Goal: Use online tool/utility: Utilize a website feature to perform a specific function

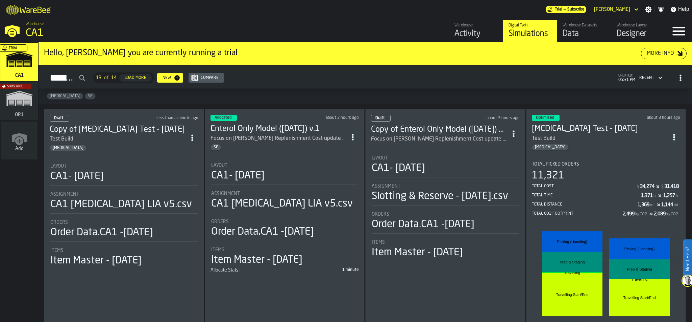
click at [322, 175] on div "CA1- [DATE]" at bounding box center [284, 175] width 147 height 12
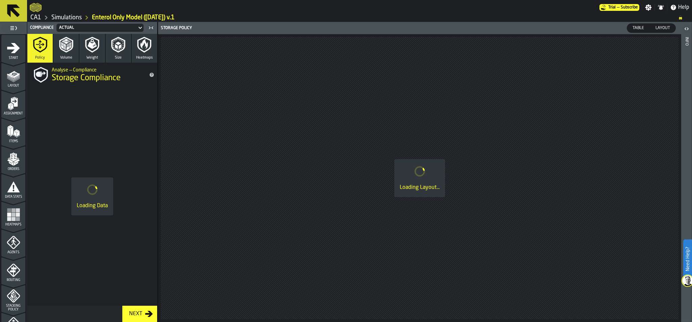
click at [10, 192] on icon "menu Data Stats" at bounding box center [14, 187] width 14 height 14
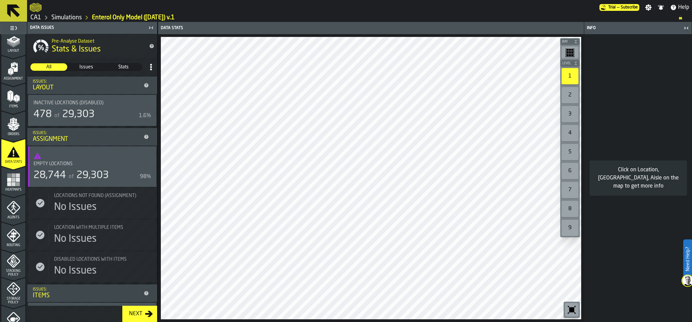
scroll to position [35, 0]
click at [11, 126] on polygon "menu Orders" at bounding box center [10, 125] width 6 height 4
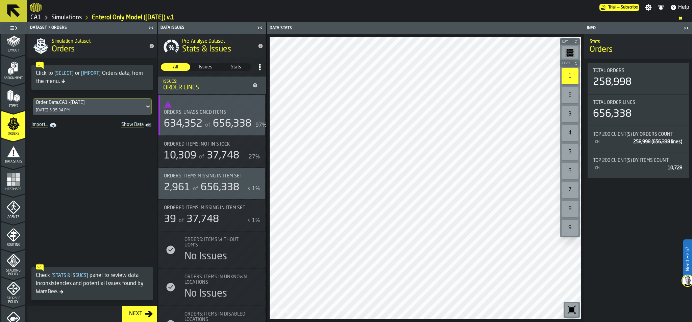
scroll to position [2, 0]
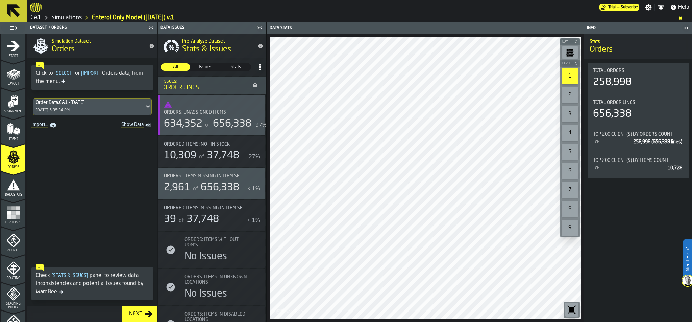
click at [14, 184] on icon "menu Data Stats" at bounding box center [13, 184] width 13 height 11
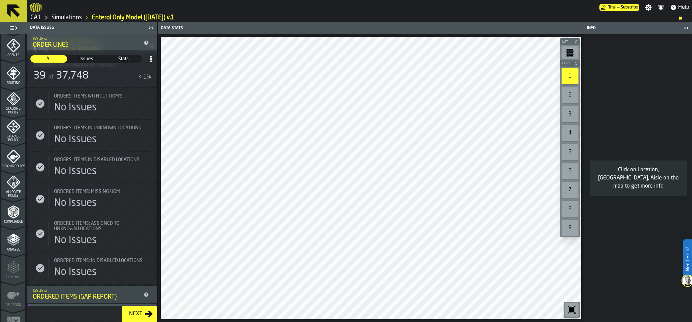
scroll to position [212, 0]
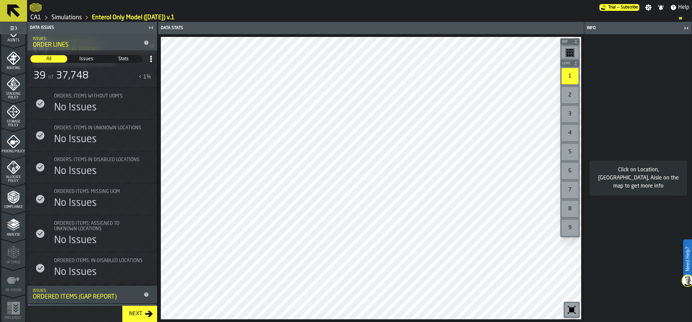
click at [13, 174] on div "Allocate Policy" at bounding box center [13, 171] width 24 height 22
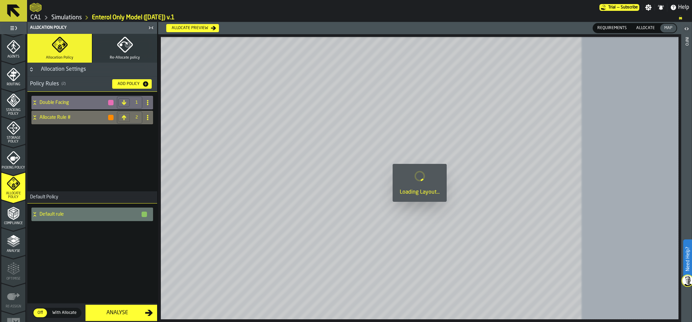
scroll to position [190, 0]
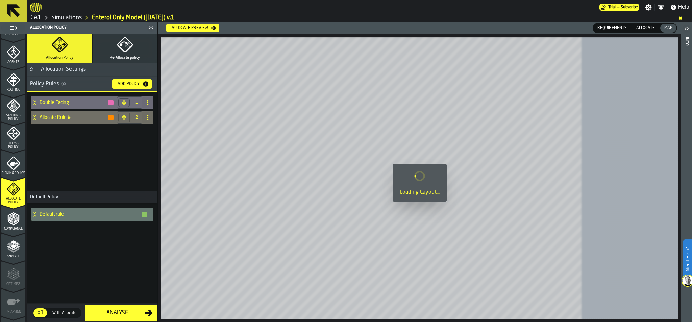
click at [13, 174] on span "Picking Policy" at bounding box center [13, 173] width 24 height 4
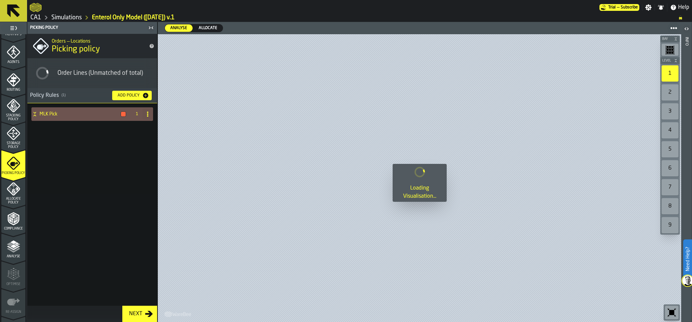
click at [13, 201] on span "Allocate Policy" at bounding box center [13, 200] width 24 height 7
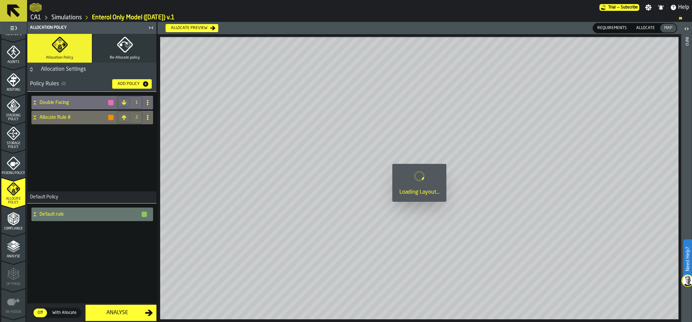
scroll to position [185, 0]
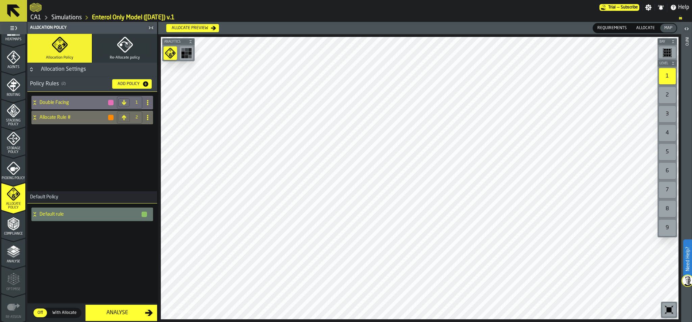
click at [124, 49] on icon "button" at bounding box center [125, 45] width 16 height 16
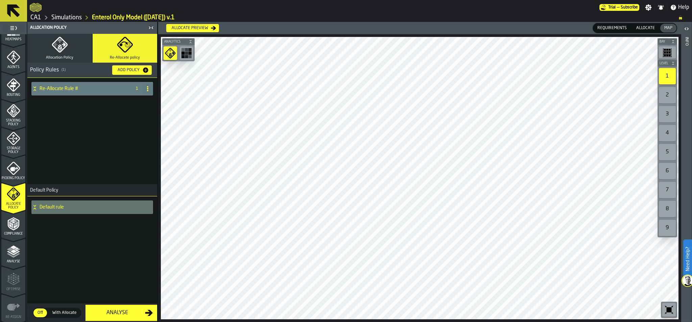
click at [36, 88] on icon at bounding box center [34, 88] width 7 height 5
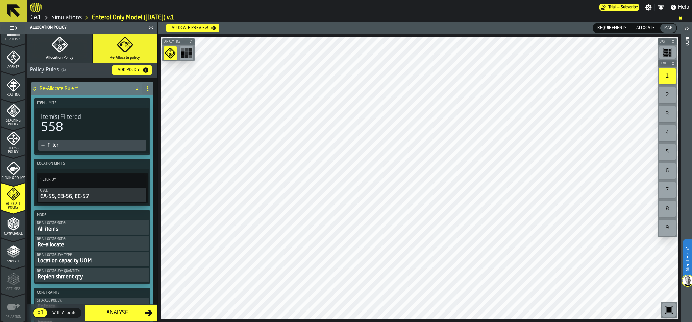
scroll to position [0, 0]
click at [62, 42] on icon "button" at bounding box center [60, 45] width 16 height 16
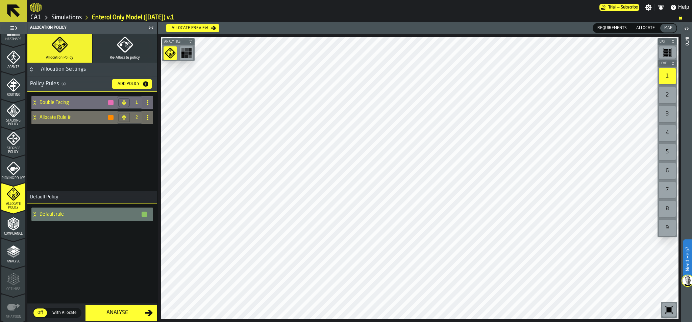
scroll to position [0, 0]
click at [34, 118] on icon at bounding box center [34, 119] width 2 height 2
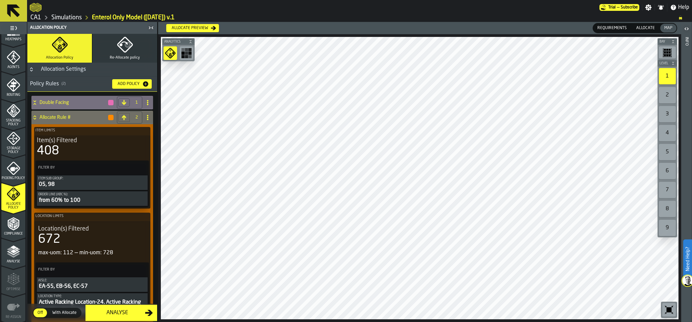
click at [40, 102] on h4 "Double Facing" at bounding box center [74, 102] width 68 height 5
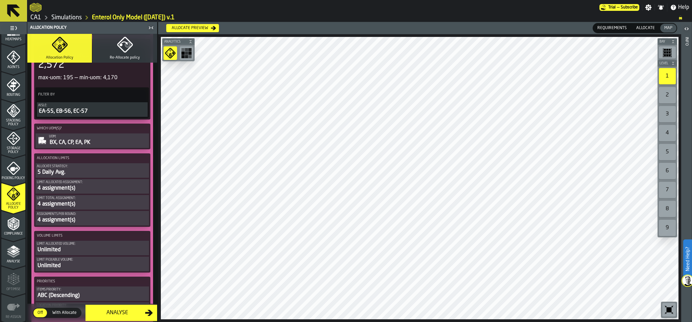
scroll to position [159, 0]
click at [84, 173] on div "5 Daily Avg." at bounding box center [92, 172] width 111 height 8
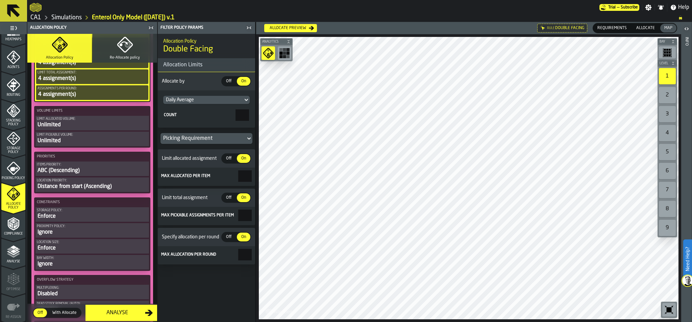
scroll to position [317, 0]
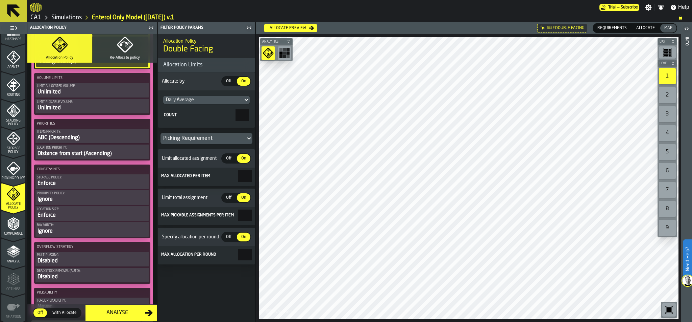
click at [92, 139] on div "ABC (Descending)" at bounding box center [92, 138] width 111 height 8
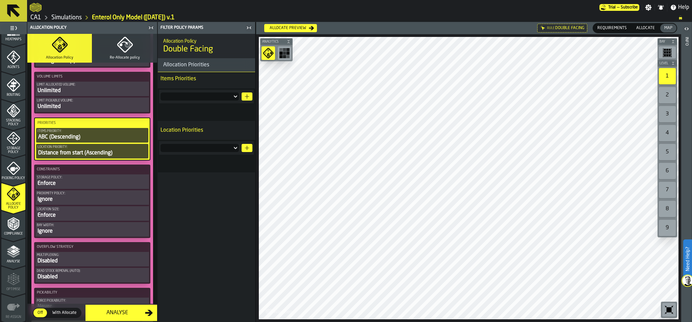
scroll to position [317, 0]
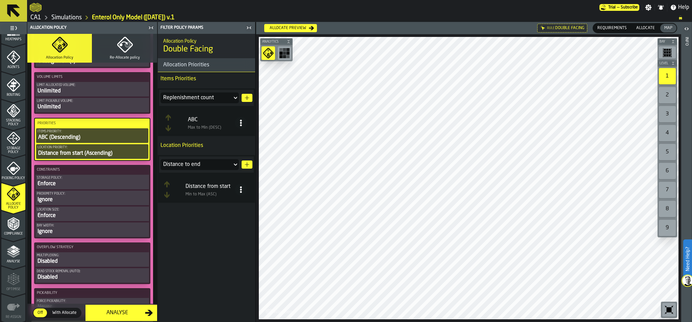
click at [239, 96] on icon at bounding box center [235, 98] width 7 height 8
click at [241, 120] on circle at bounding box center [241, 120] width 2 height 2
click at [206, 228] on div "Allocation Policy Double Facing Allocation Priorities Items Priorities Replenis…" at bounding box center [206, 178] width 97 height 288
click at [122, 183] on div "Enforce" at bounding box center [92, 184] width 111 height 8
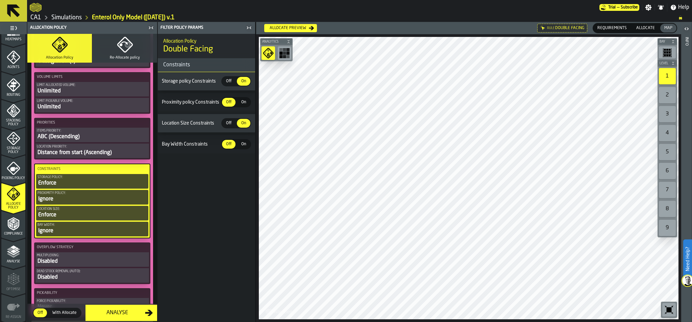
click at [72, 201] on div "Ignore" at bounding box center [93, 199] width 110 height 8
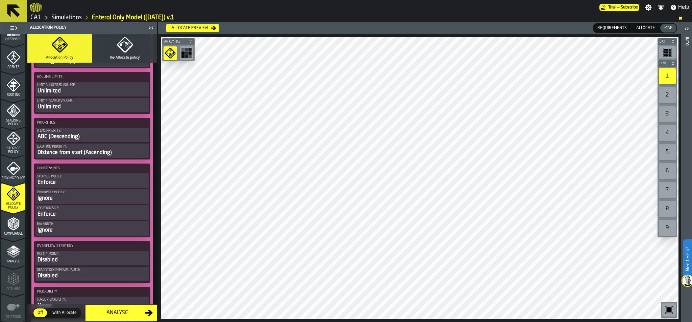
click at [73, 185] on div "Enforce" at bounding box center [92, 182] width 111 height 8
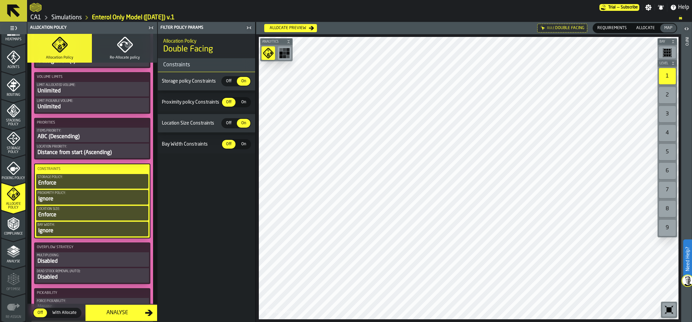
click at [69, 200] on div "Ignore" at bounding box center [93, 199] width 110 height 8
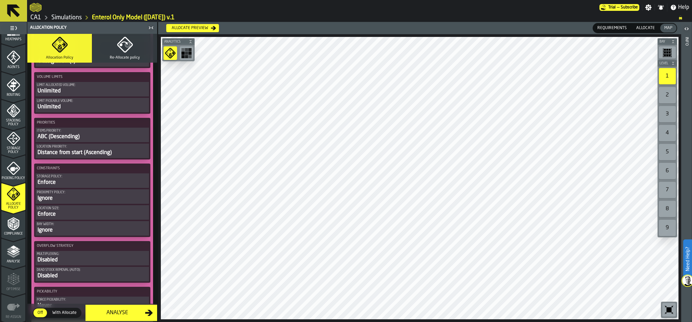
click at [93, 201] on div "Ignore" at bounding box center [92, 198] width 111 height 8
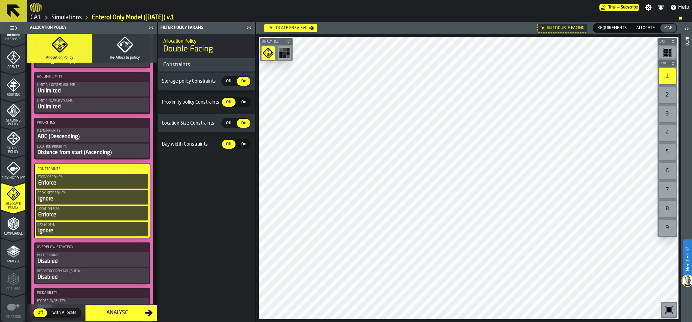
click at [104, 182] on div "Enforce" at bounding box center [93, 183] width 110 height 8
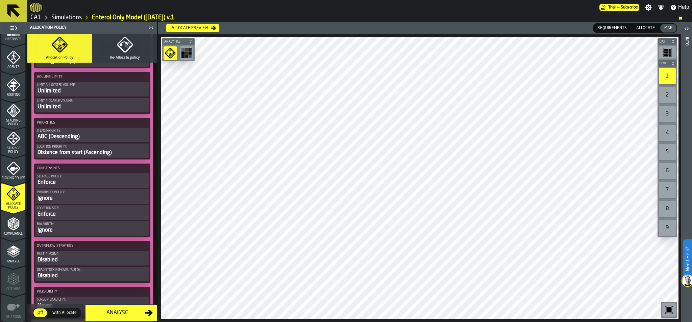
click at [91, 182] on div "Enforce" at bounding box center [92, 182] width 111 height 8
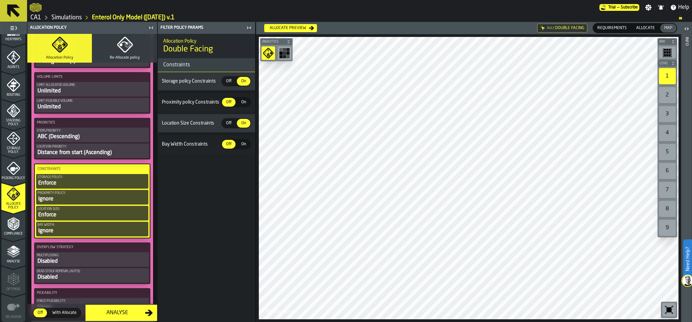
click at [18, 115] on icon "menu Stacking Policy" at bounding box center [14, 111] width 14 height 14
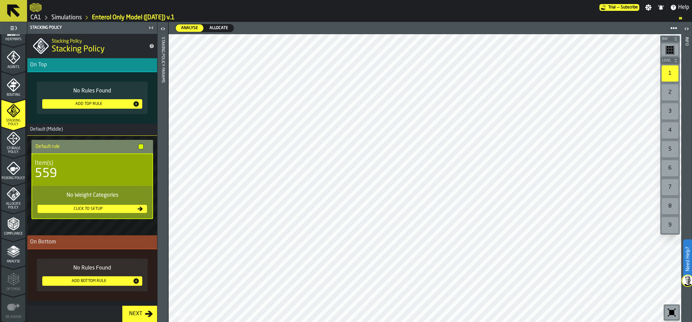
click at [106, 174] on div "559" at bounding box center [92, 174] width 115 height 14
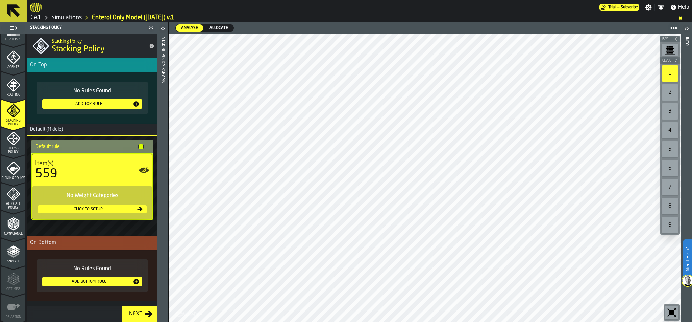
click at [88, 169] on div "559" at bounding box center [92, 174] width 114 height 14
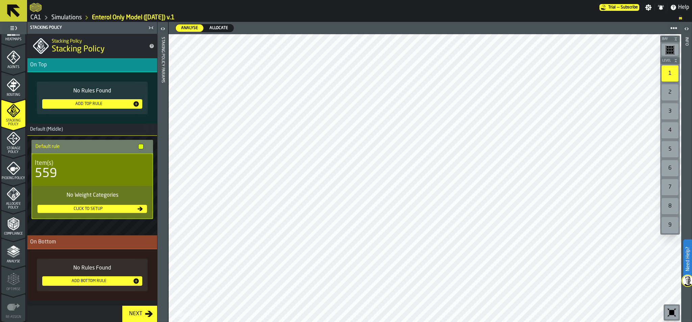
click at [12, 140] on icon "menu Storage Policy" at bounding box center [13, 138] width 8 height 8
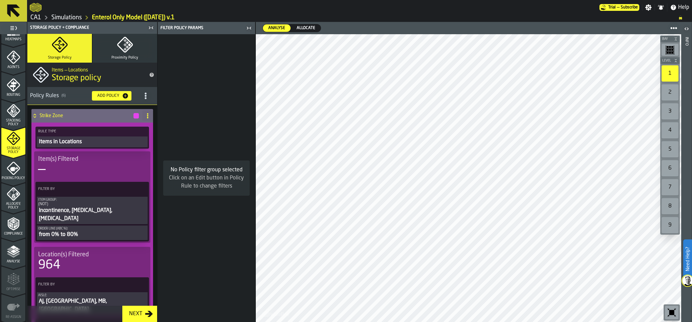
click at [15, 197] on icon "menu Allocate Policy" at bounding box center [13, 193] width 13 height 13
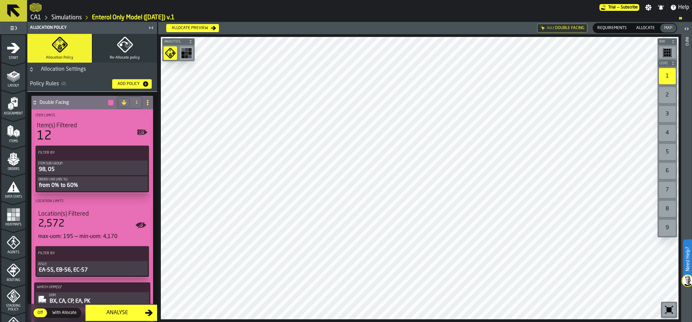
scroll to position [0, 0]
click at [9, 127] on polygon "menu Items" at bounding box center [9, 127] width 4 height 3
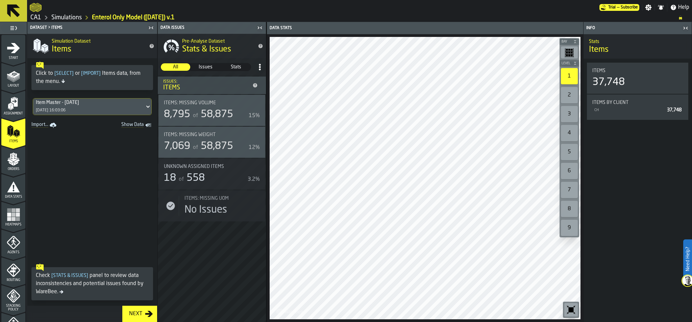
click at [18, 163] on icon "menu Orders" at bounding box center [14, 159] width 14 height 14
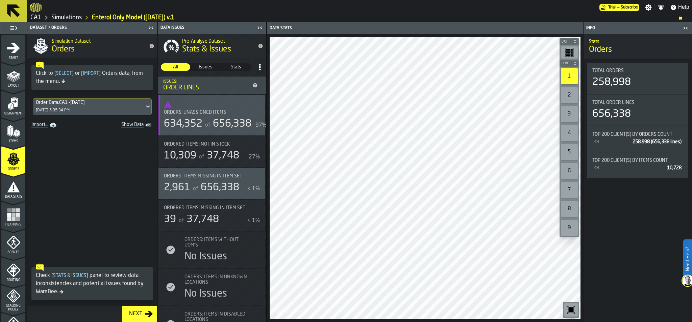
click at [11, 187] on icon "menu Data Stats" at bounding box center [13, 186] width 13 height 11
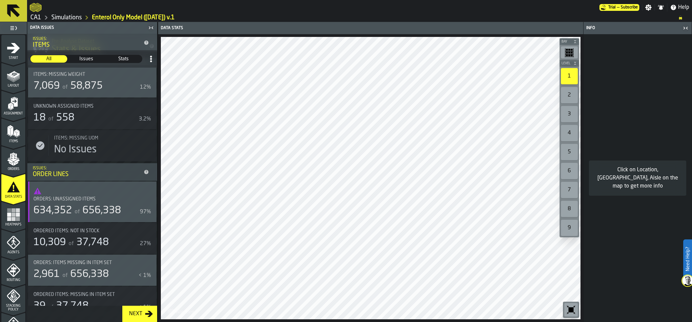
scroll to position [268, 0]
click at [16, 239] on icon "menu Agents" at bounding box center [13, 241] width 13 height 13
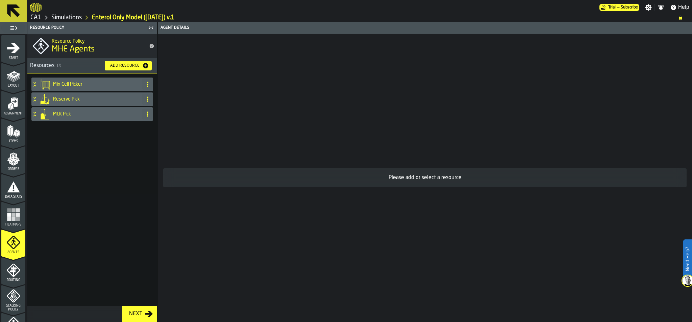
click at [7, 269] on icon "menu Routing" at bounding box center [14, 270] width 14 height 14
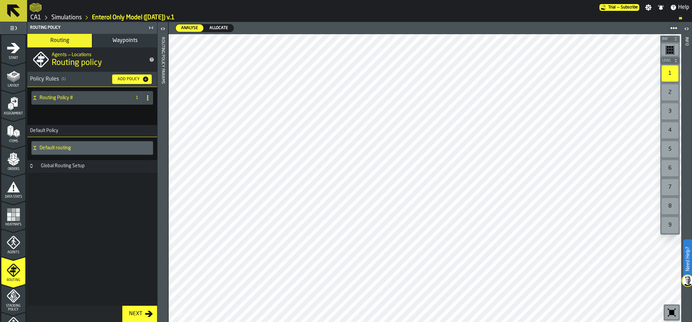
click at [58, 99] on h4 "Routing Policy #" at bounding box center [84, 97] width 89 height 5
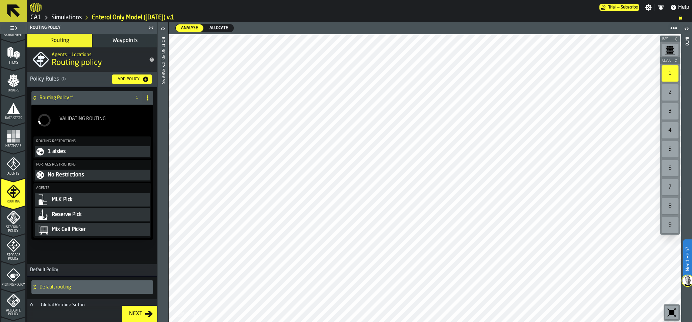
click at [5, 221] on div "Stacking Policy" at bounding box center [13, 221] width 24 height 22
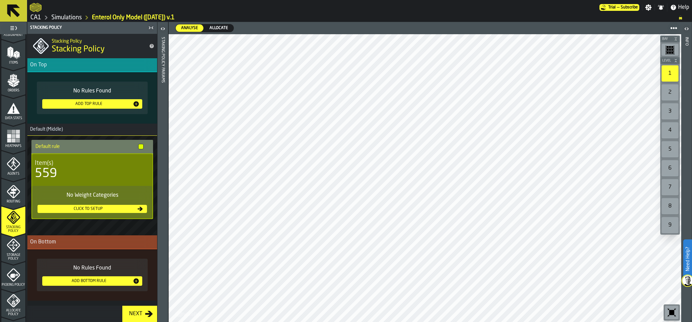
click at [7, 244] on icon "menu Storage Policy" at bounding box center [14, 245] width 14 height 14
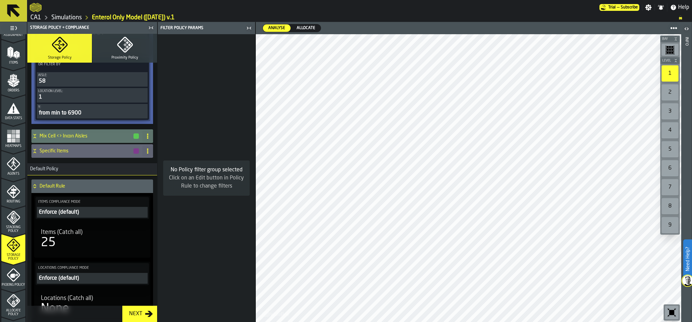
scroll to position [1922, 0]
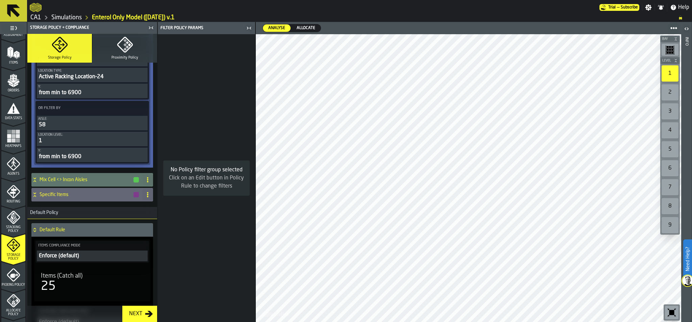
click at [14, 273] on icon "menu Picking Policy" at bounding box center [14, 275] width 8 height 4
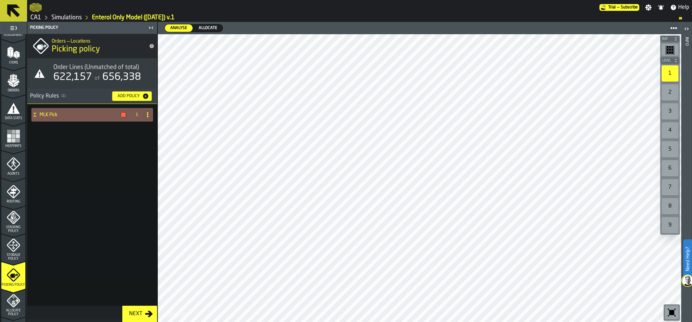
click at [67, 112] on h4 "MLK Pick" at bounding box center [79, 114] width 78 height 5
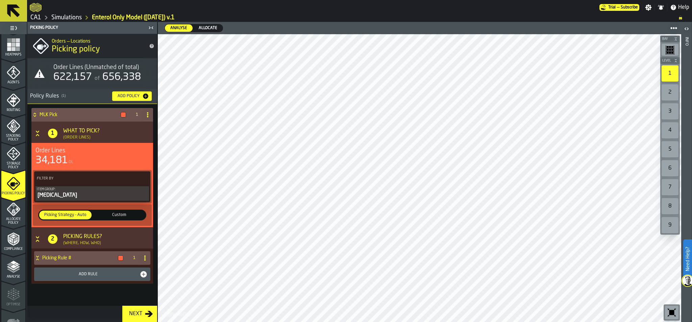
scroll to position [173, 0]
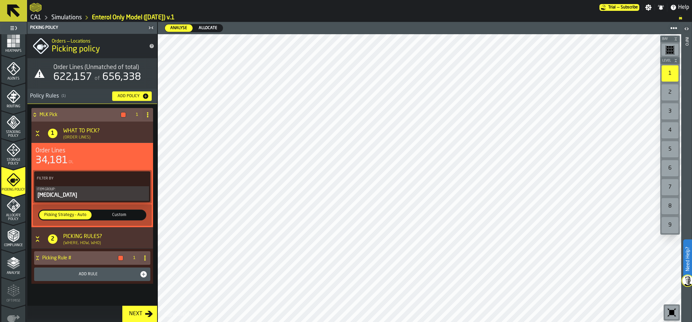
click at [12, 212] on div "Allocate Policy" at bounding box center [13, 209] width 24 height 22
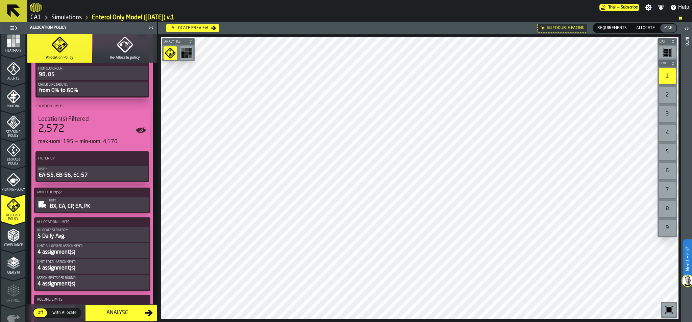
scroll to position [94, 0]
click at [9, 188] on span "Picking Policy" at bounding box center [13, 190] width 24 height 4
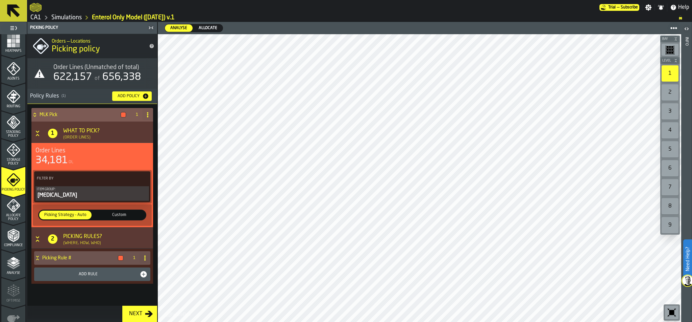
click at [78, 236] on div "Picking Rules?" at bounding box center [82, 236] width 39 height 8
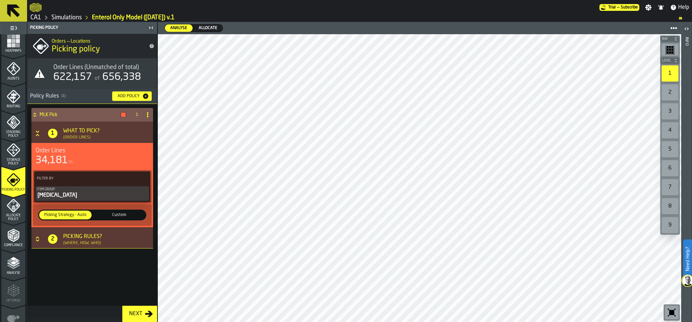
click at [39, 238] on icon "Button-[object Object]-closed" at bounding box center [37, 237] width 3 height 2
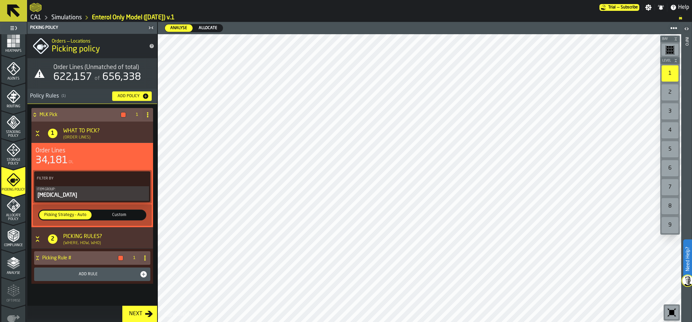
click at [11, 128] on icon "menu Stacking Policy" at bounding box center [14, 122] width 14 height 14
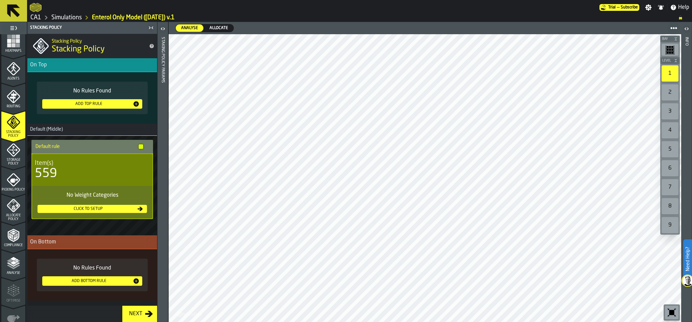
click at [8, 106] on span "Routing" at bounding box center [13, 106] width 24 height 4
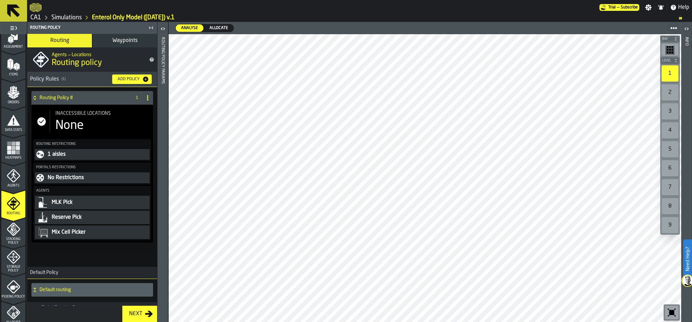
scroll to position [68, 0]
click at [14, 228] on polygon "menu Stacking Policy" at bounding box center [15, 227] width 2 height 5
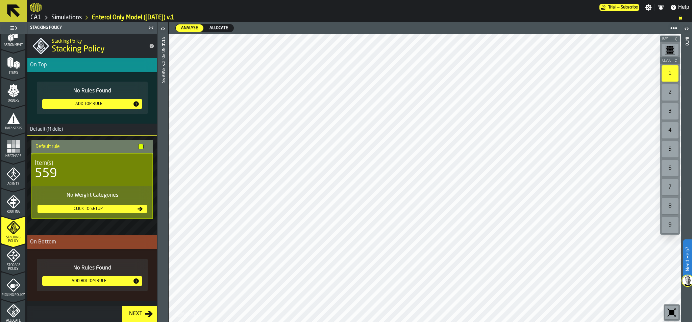
click at [13, 254] on icon "menu Storage Policy" at bounding box center [14, 255] width 14 height 14
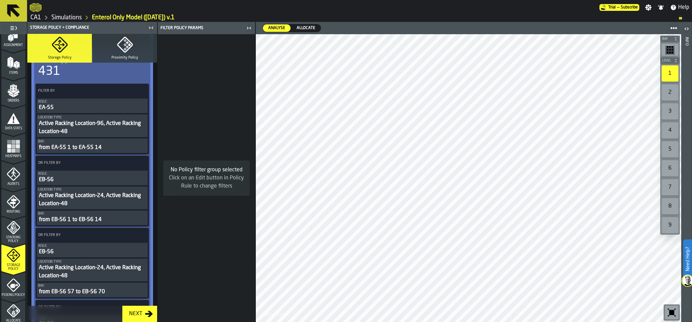
scroll to position [1587, 0]
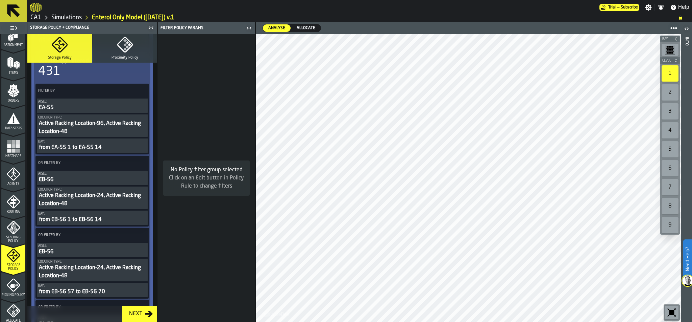
click at [127, 51] on icon "button" at bounding box center [125, 45] width 16 height 16
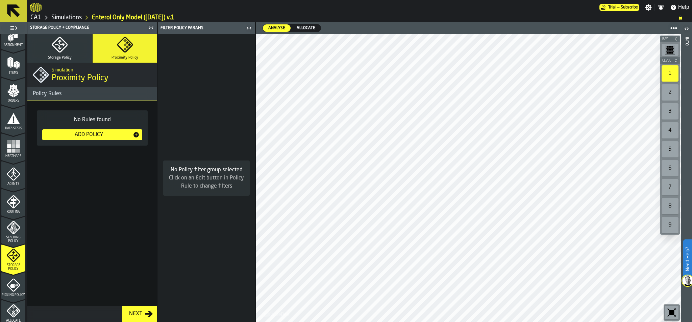
scroll to position [0, 0]
click at [70, 48] on button "Storage Policy" at bounding box center [59, 48] width 65 height 29
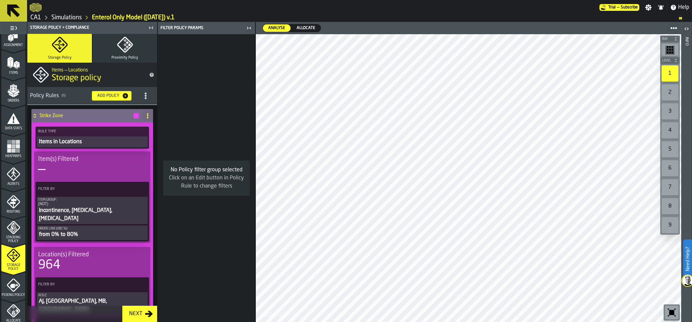
click at [37, 113] on icon at bounding box center [34, 115] width 7 height 5
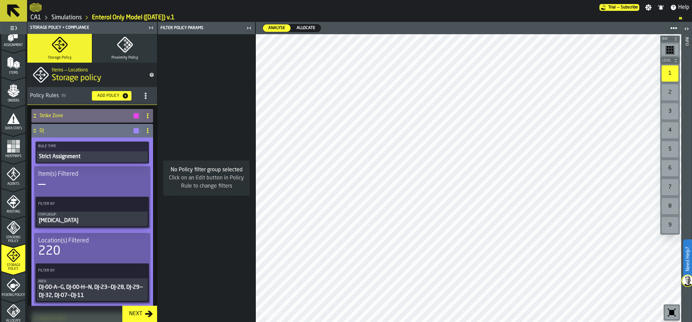
click at [34, 129] on icon at bounding box center [34, 129] width 2 height 2
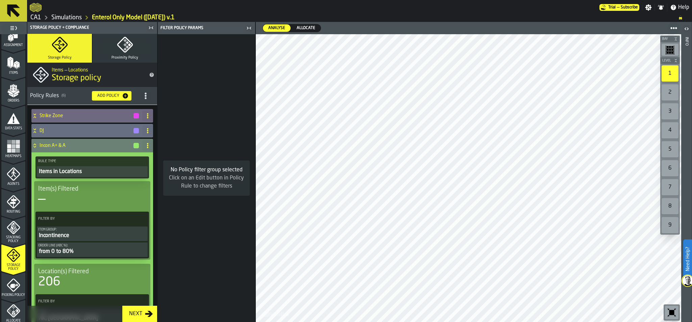
click at [35, 143] on icon at bounding box center [34, 145] width 7 height 5
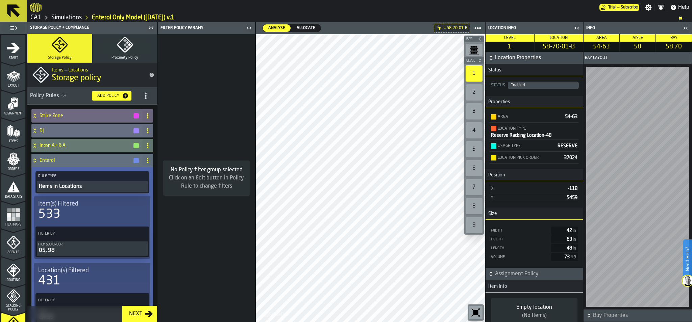
click at [9, 49] on icon "menu Start" at bounding box center [14, 48] width 14 height 14
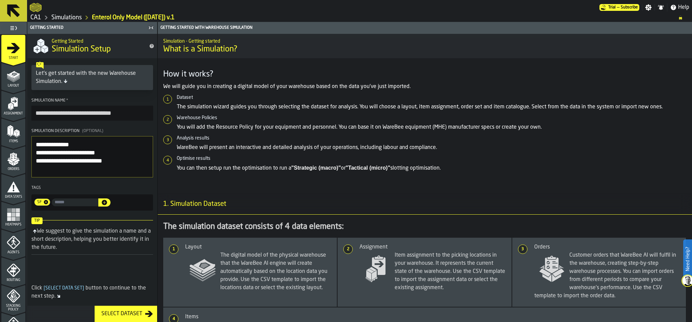
click at [69, 17] on link "Simulations" at bounding box center [66, 17] width 30 height 7
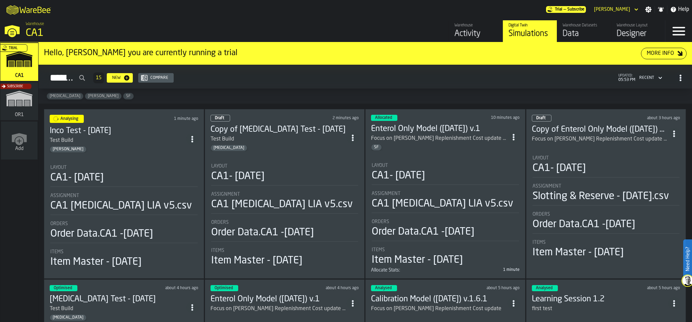
click at [284, 96] on div "[MEDICAL_DATA] [PERSON_NAME]" at bounding box center [366, 96] width 654 height 15
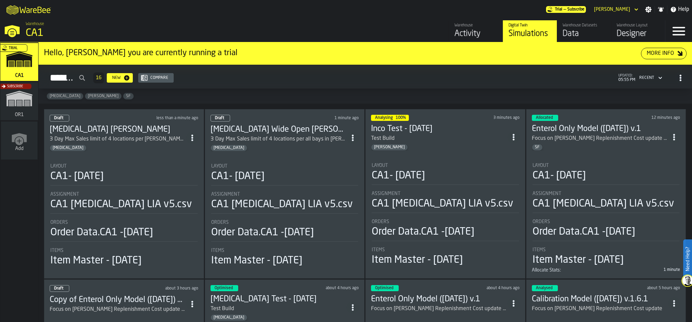
click at [311, 170] on div "CA1- [DATE]" at bounding box center [284, 176] width 147 height 12
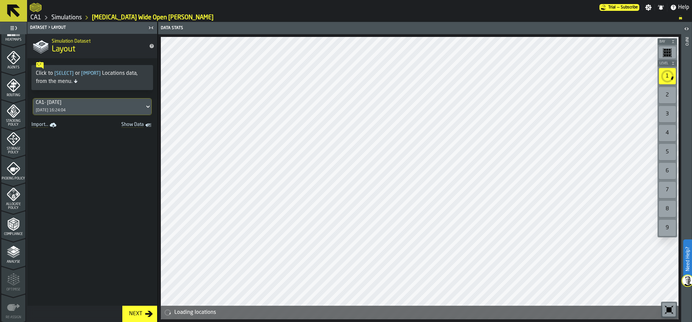
scroll to position [212, 0]
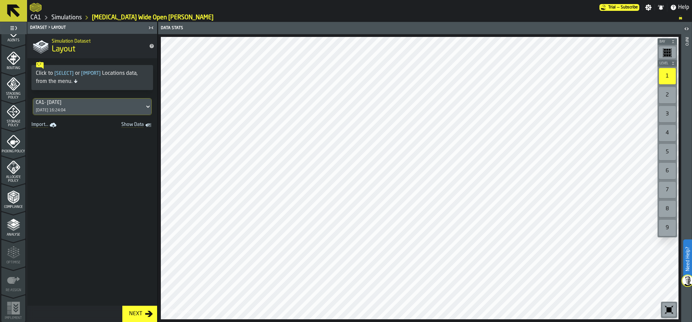
click at [13, 218] on icon "menu Analyse" at bounding box center [14, 225] width 14 height 14
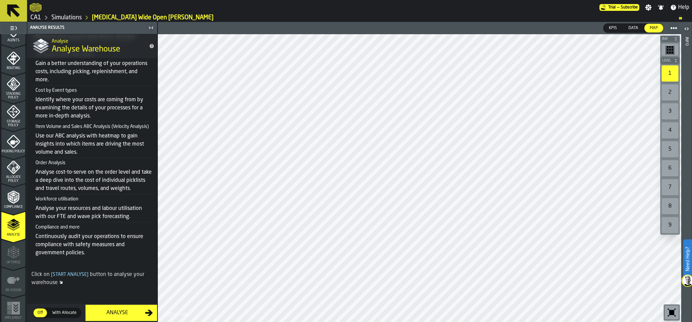
scroll to position [0, 0]
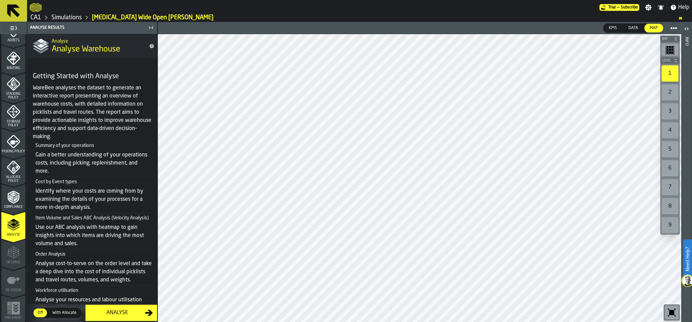
click at [126, 309] on div "Analyse" at bounding box center [117, 312] width 55 height 8
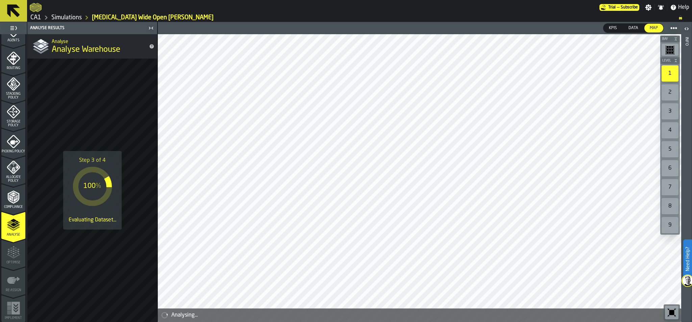
click at [64, 18] on link "Simulations" at bounding box center [66, 17] width 30 height 7
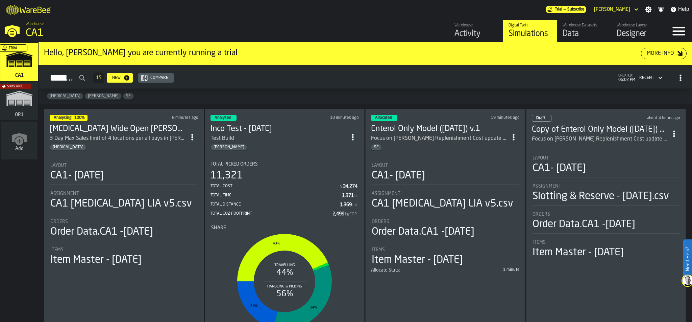
click at [148, 172] on div "CA1- [DATE]" at bounding box center [123, 175] width 147 height 12
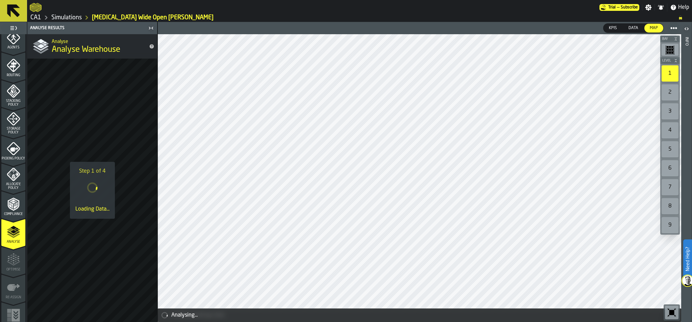
scroll to position [212, 0]
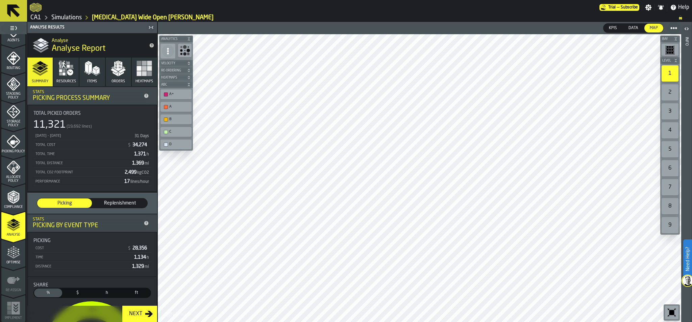
click at [14, 246] on icon "menu Optimise" at bounding box center [14, 252] width 14 height 14
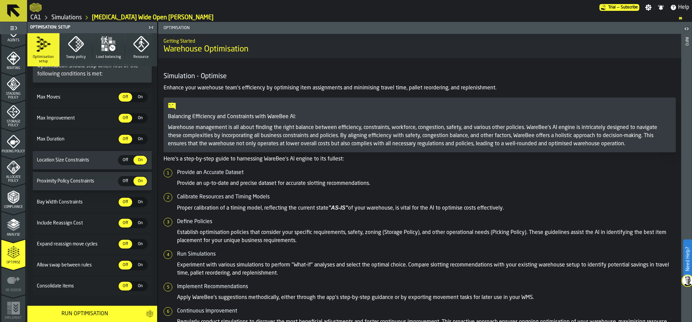
scroll to position [111, 0]
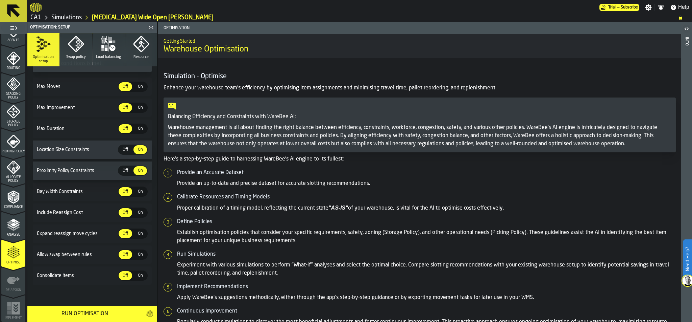
click at [71, 310] on div "Run Optimisation" at bounding box center [84, 313] width 106 height 8
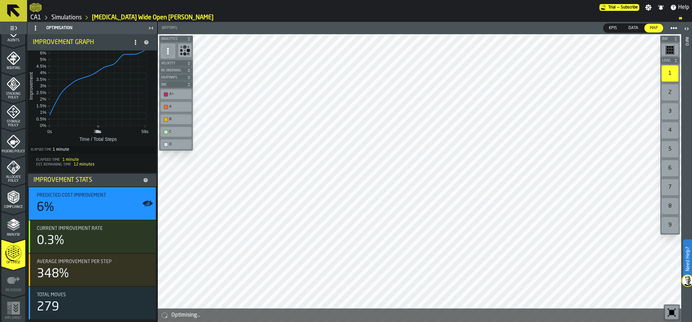
scroll to position [0, 0]
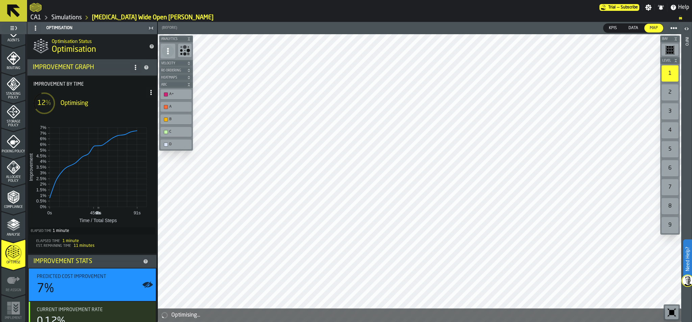
click at [68, 17] on link "Simulations" at bounding box center [66, 17] width 30 height 7
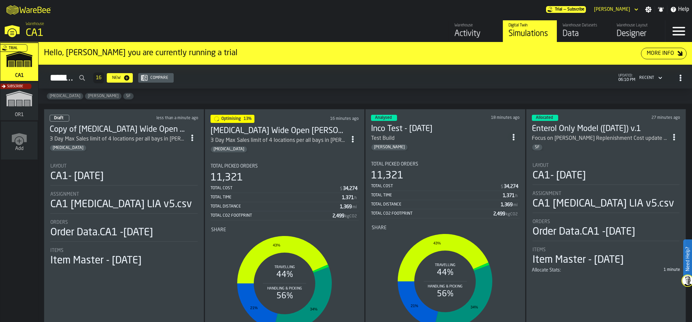
scroll to position [7, 0]
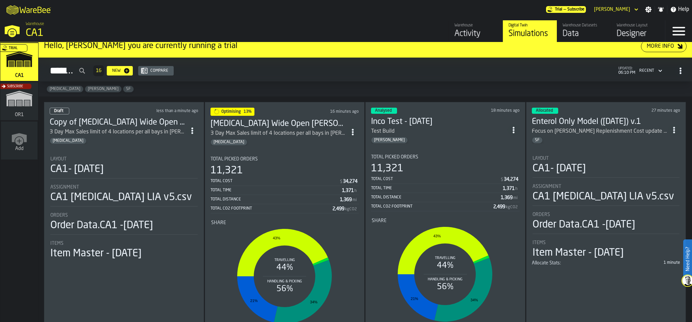
click at [299, 166] on div "11,321" at bounding box center [285, 170] width 149 height 12
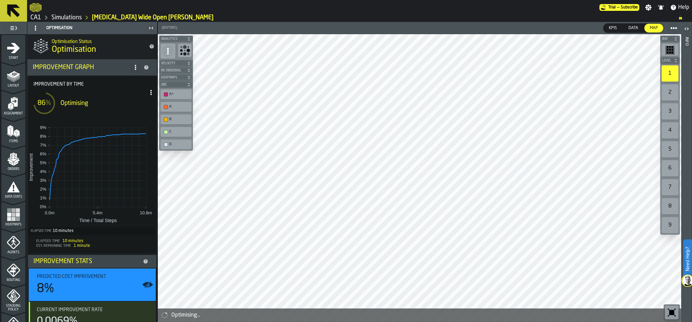
click at [150, 93] on icon at bounding box center [150, 92] width 5 height 5
click at [121, 84] on span "Improvement by time" at bounding box center [94, 83] width 123 height 5
click at [133, 68] on icon at bounding box center [135, 67] width 5 height 5
click at [125, 45] on h1 "Optimisation" at bounding box center [98, 49] width 92 height 11
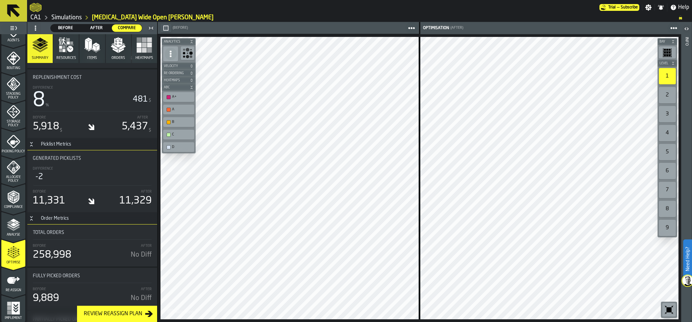
scroll to position [2308, 0]
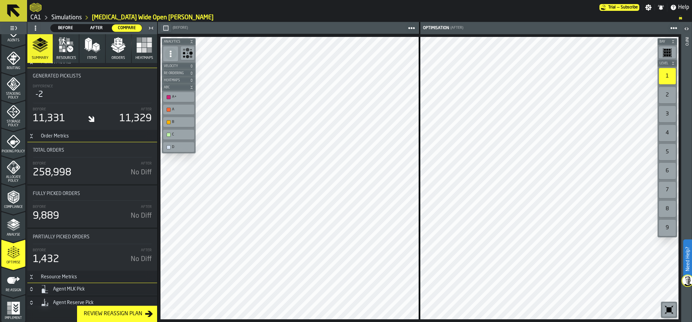
click at [13, 279] on icon "menu Re-assign" at bounding box center [13, 280] width 13 height 7
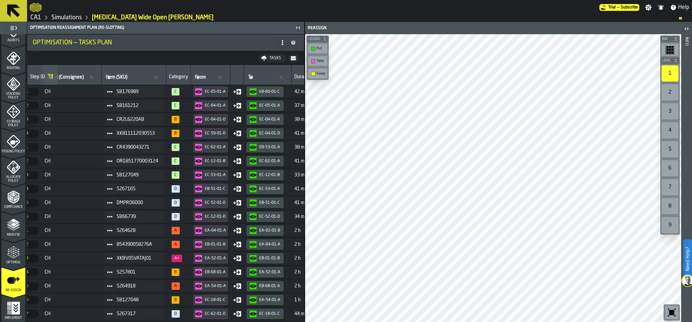
scroll to position [0, 0]
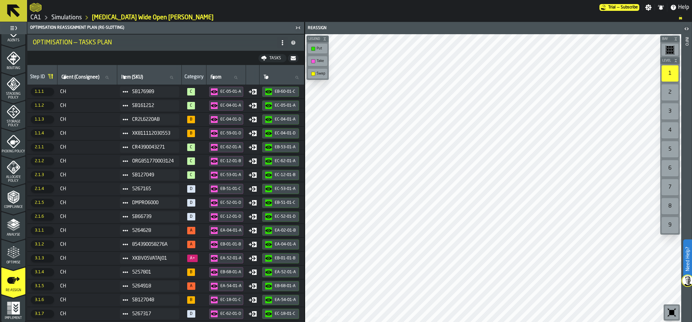
click at [298, 57] on button "button-" at bounding box center [293, 58] width 11 height 8
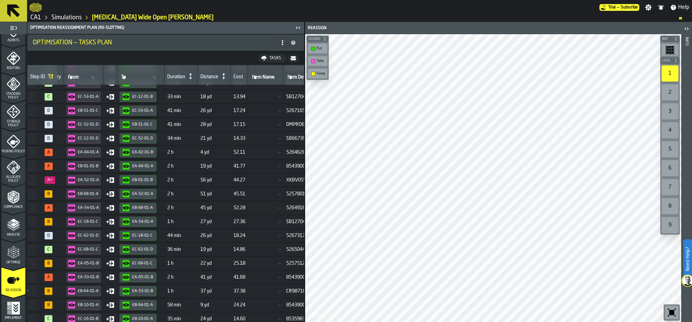
scroll to position [78, 150]
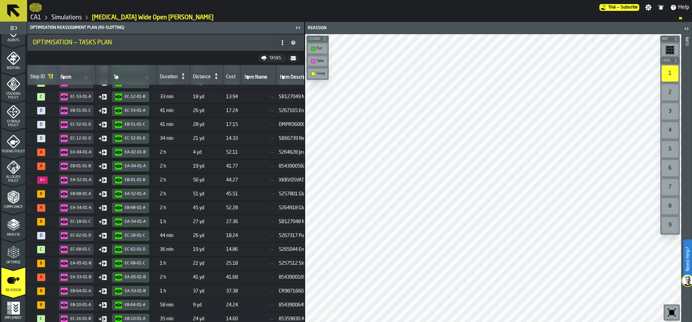
click at [208, 76] on div "Distance" at bounding box center [202, 77] width 18 height 7
click at [218, 77] on icon at bounding box center [216, 75] width 9 height 9
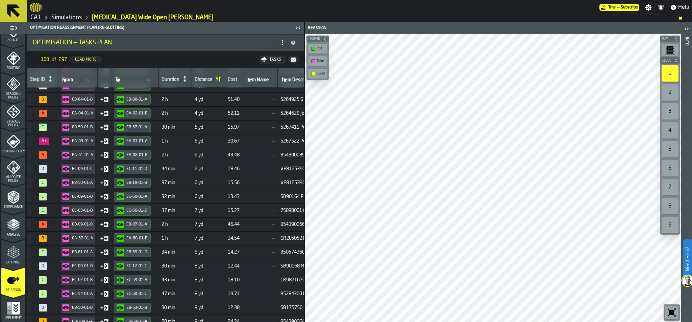
click at [219, 75] on icon at bounding box center [217, 78] width 9 height 9
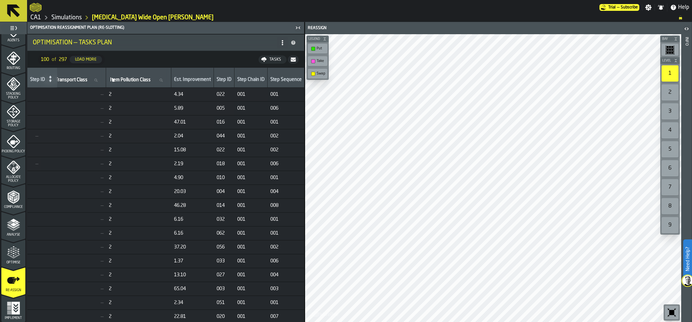
scroll to position [0, 725]
click at [222, 121] on span "016" at bounding box center [224, 121] width 15 height 5
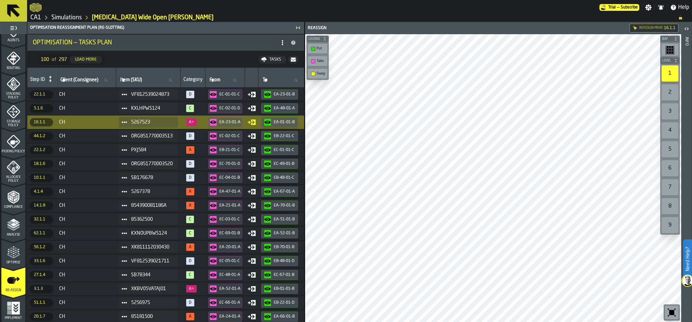
scroll to position [0, 0]
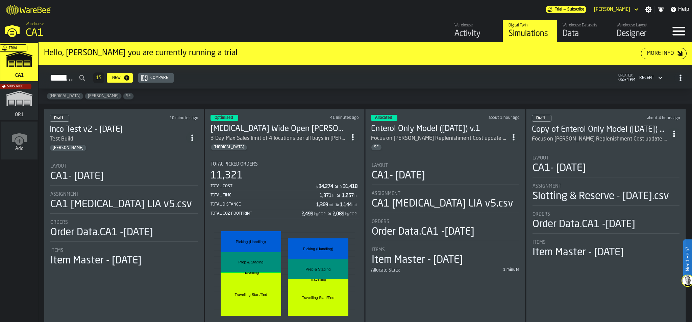
click at [295, 170] on div "11,321" at bounding box center [285, 175] width 149 height 12
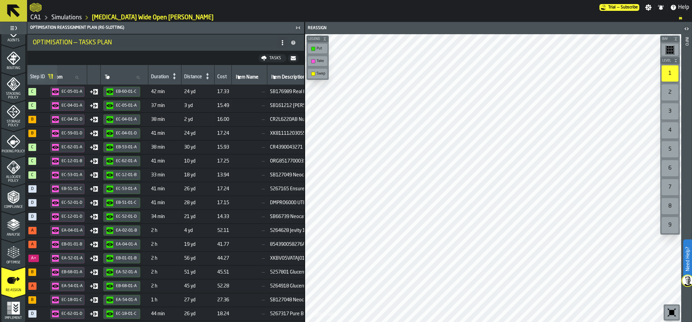
scroll to position [0, 158]
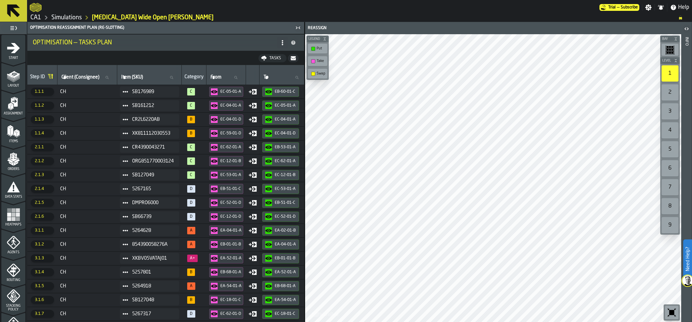
scroll to position [0, 158]
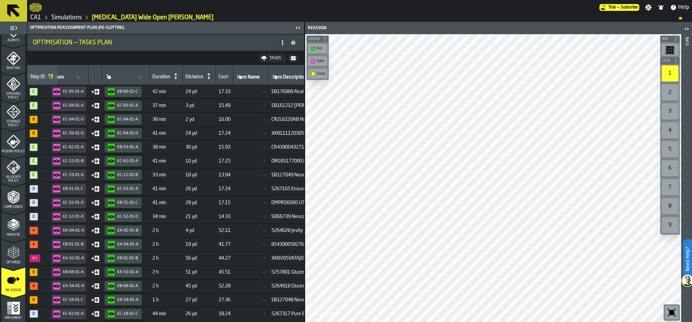
click at [58, 19] on link "Simulations" at bounding box center [66, 17] width 30 height 7
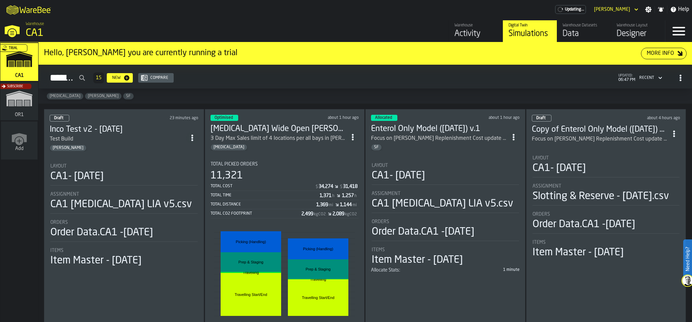
click at [260, 73] on div "Simulations 15 New Compare updated: 06:47 PM Recent" at bounding box center [365, 78] width 643 height 16
click at [578, 34] on div "Data" at bounding box center [584, 33] width 43 height 11
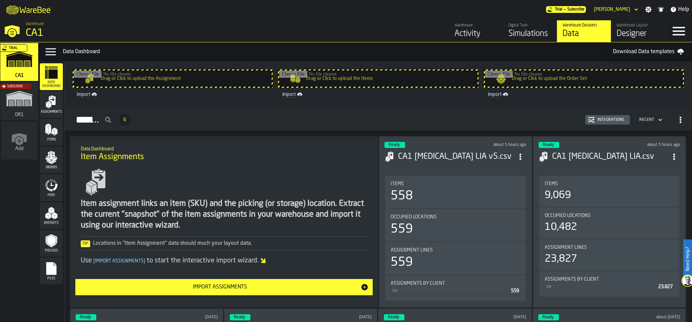
click at [49, 110] on span "Assignments" at bounding box center [51, 112] width 23 height 4
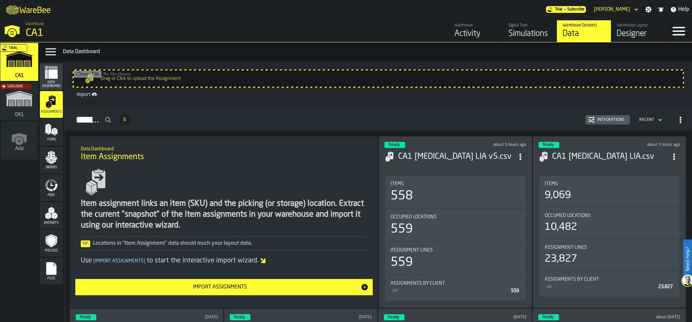
click at [50, 135] on icon "menu Items" at bounding box center [52, 130] width 14 height 14
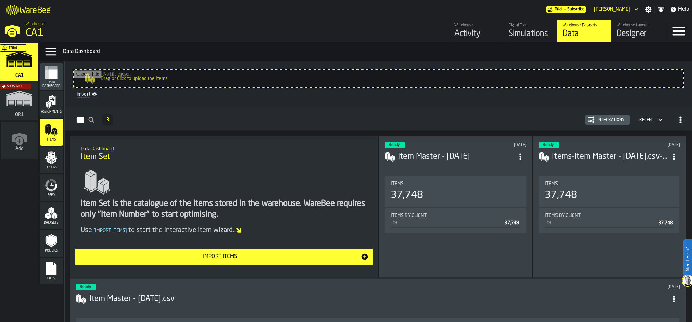
click at [50, 121] on div "Items" at bounding box center [51, 132] width 23 height 27
click at [43, 102] on div "Assignments" at bounding box center [51, 104] width 23 height 19
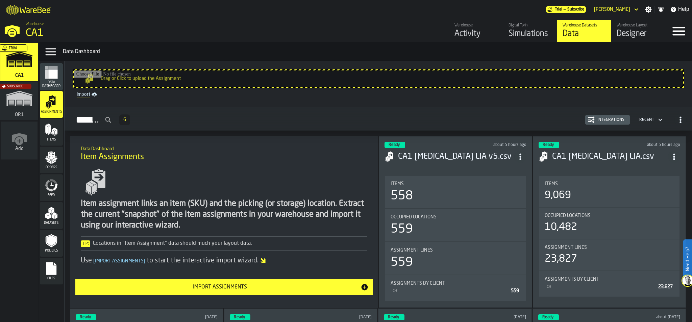
click at [47, 164] on div "Orders" at bounding box center [51, 159] width 23 height 19
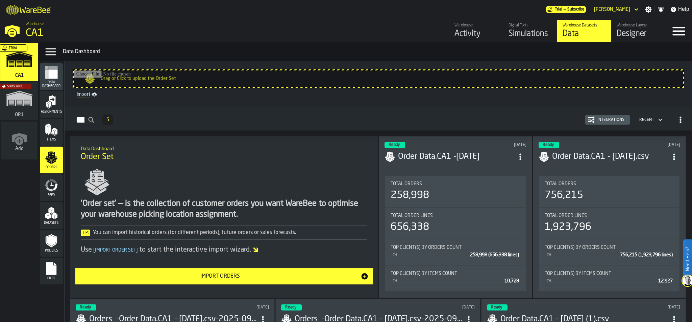
click at [51, 190] on icon "menu Feed" at bounding box center [50, 188] width 8 height 5
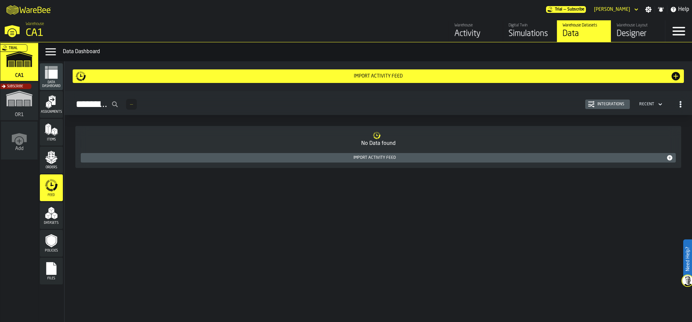
click at [56, 219] on div "Datasets" at bounding box center [51, 215] width 23 height 19
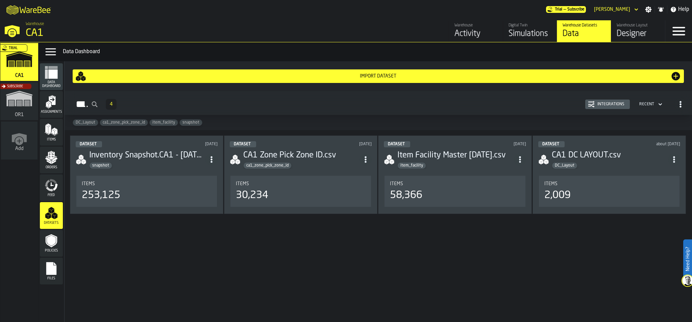
click at [54, 246] on icon "menu Policies" at bounding box center [52, 241] width 14 height 14
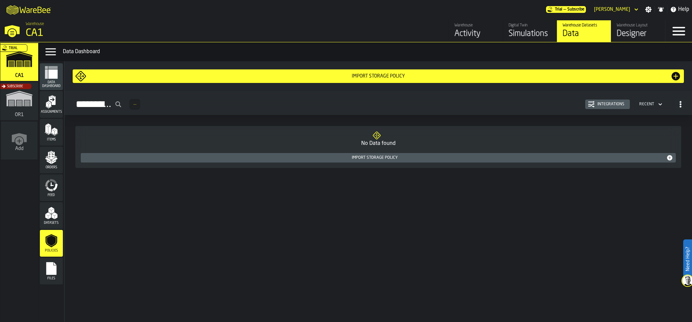
click at [50, 272] on rect "menu Files" at bounding box center [51, 270] width 10 height 5
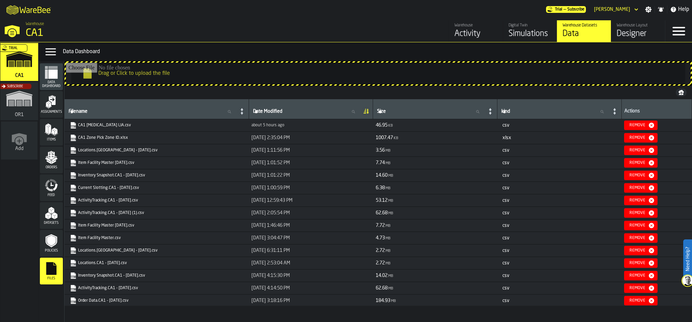
click at [49, 67] on rect "menu Data Dashboard" at bounding box center [52, 67] width 9 height 3
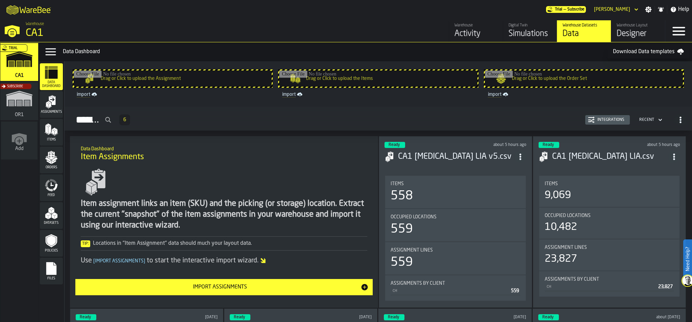
click at [55, 98] on icon "menu Assignments" at bounding box center [52, 100] width 7 height 9
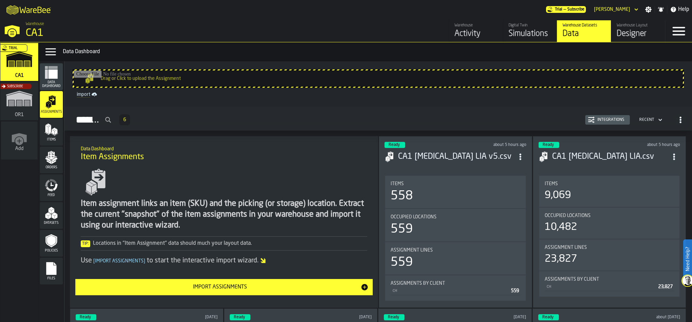
click at [49, 104] on polygon "menu Assignments" at bounding box center [50, 104] width 2 height 5
click at [45, 70] on rect "menu Data Dashboard" at bounding box center [46, 73] width 3 height 9
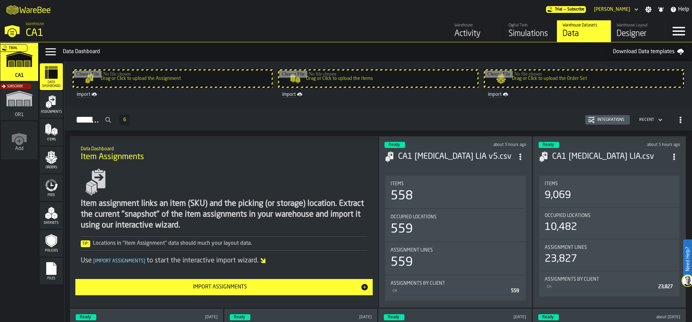
click at [19, 59] on div "Trial" at bounding box center [18, 63] width 38 height 39
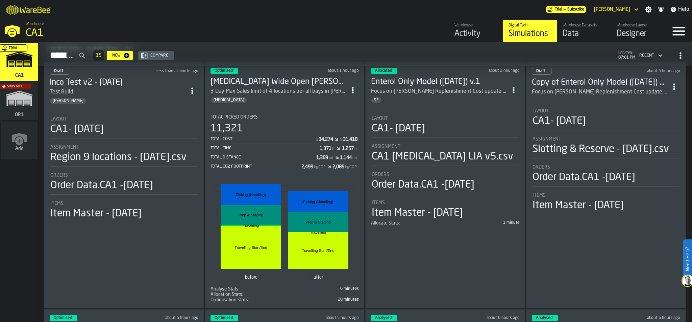
scroll to position [47, 0]
click at [274, 168] on div "Total CO2 Footprint" at bounding box center [256, 166] width 91 height 5
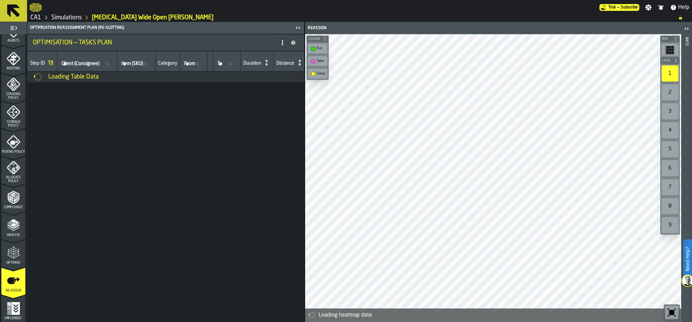
scroll to position [212, 0]
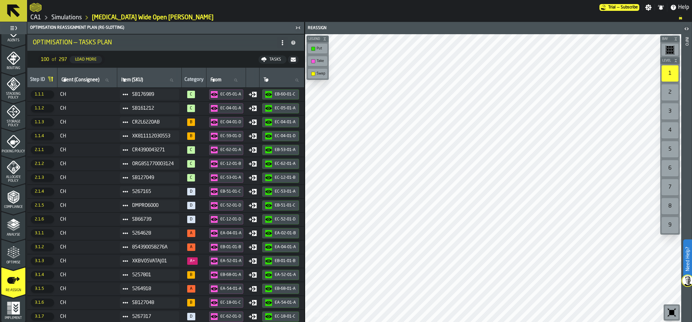
click at [8, 259] on div "Optimise" at bounding box center [13, 254] width 24 height 19
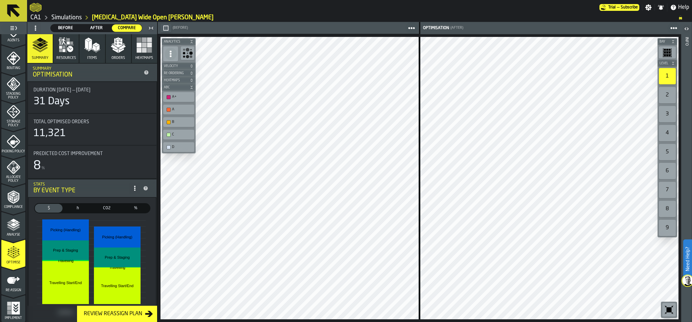
click at [69, 18] on link "Simulations" at bounding box center [66, 17] width 30 height 7
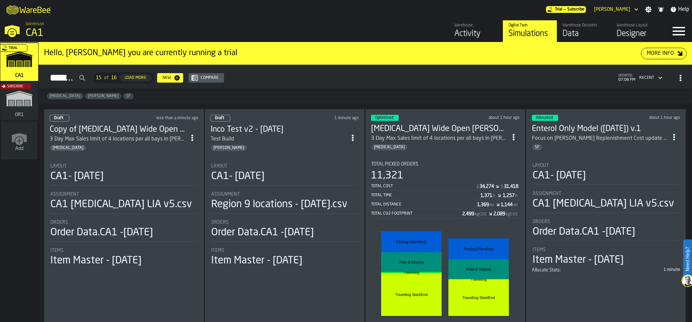
click at [446, 156] on section "Total Picked Orders 11,321 Total Cost $ 34,274 $ 31,418 Total Time 1,371 h 1,25…" at bounding box center [445, 252] width 149 height 193
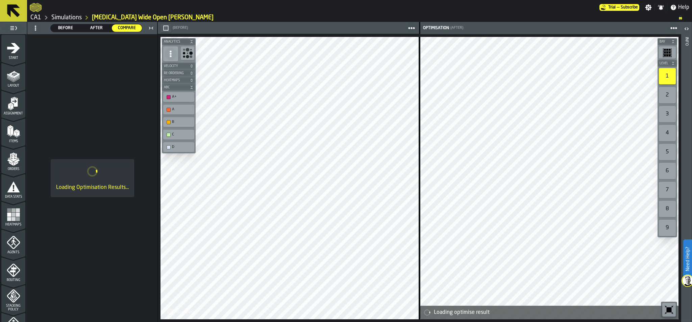
scroll to position [98, 0]
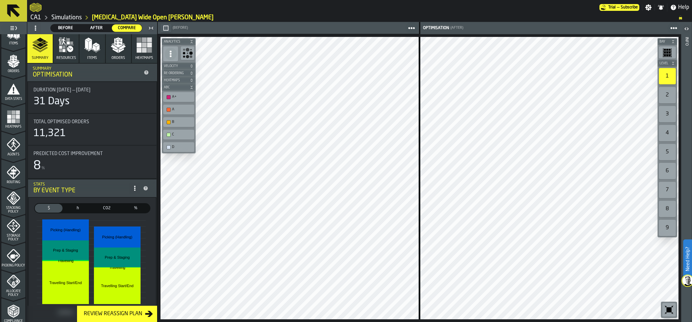
click at [13, 227] on icon "menu Storage Policy" at bounding box center [13, 225] width 8 height 8
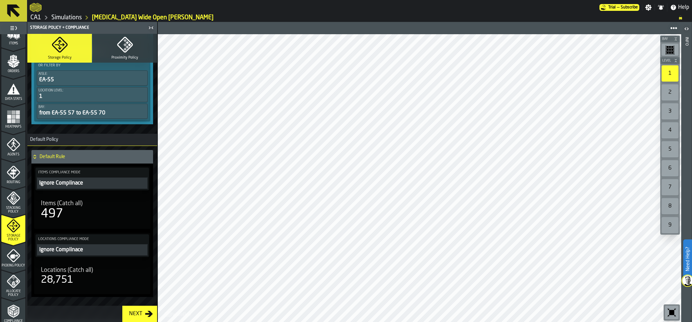
scroll to position [413, 0]
click at [154, 220] on div "Default Rule Items Compliance Mode Ignore Complinace Items (Catch all) 497 Loca…" at bounding box center [92, 231] width 130 height 172
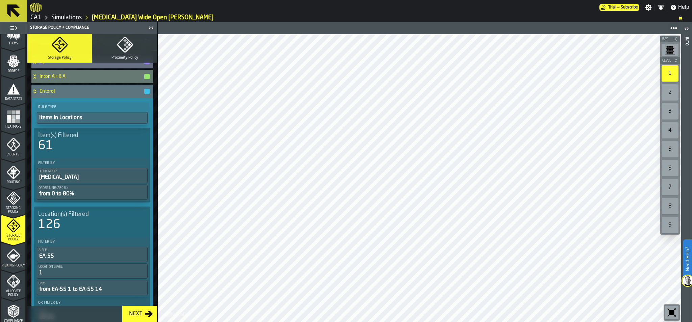
scroll to position [52, 0]
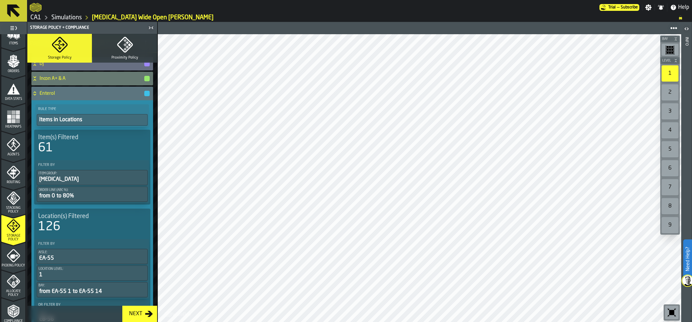
click at [3, 283] on div "Allocate Policy" at bounding box center [13, 285] width 24 height 22
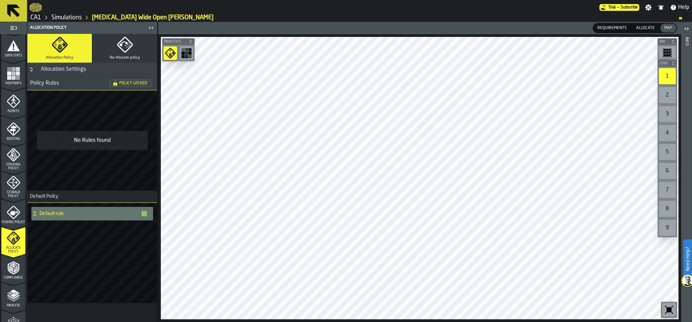
scroll to position [196, 0]
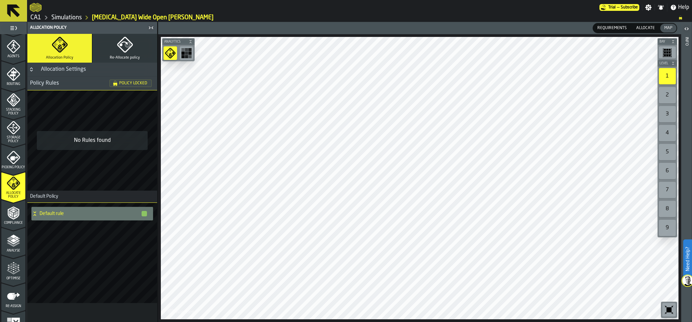
click at [11, 210] on polyline "menu Compliance" at bounding box center [11, 210] width 4 height 2
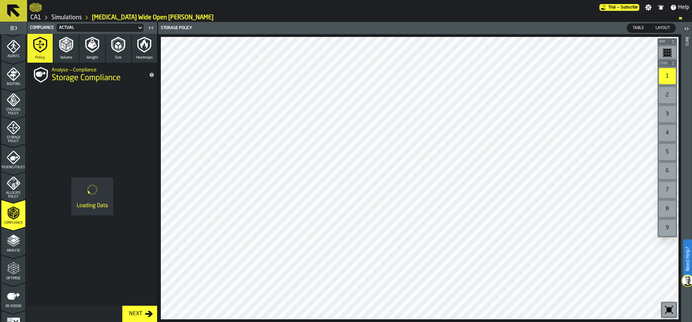
click at [7, 237] on icon "menu Analyse" at bounding box center [14, 241] width 14 height 14
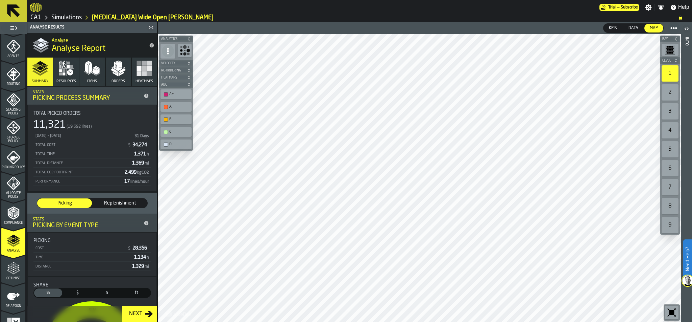
click at [11, 213] on polyline "menu Compliance" at bounding box center [12, 212] width 2 height 3
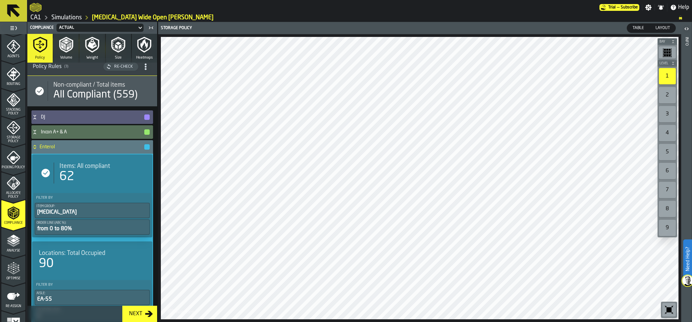
scroll to position [29, 0]
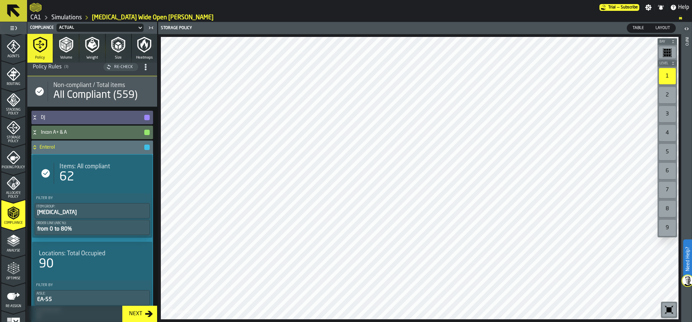
click at [8, 184] on icon "menu Allocate Policy" at bounding box center [14, 183] width 14 height 14
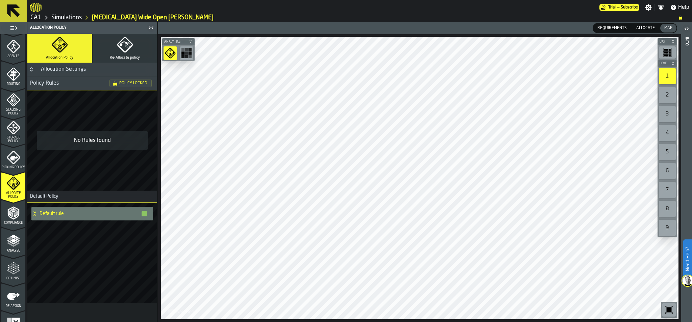
click at [127, 84] on span "Policy Locked" at bounding box center [133, 83] width 28 height 4
click at [50, 214] on h4 "Default rule" at bounding box center [90, 213] width 101 height 5
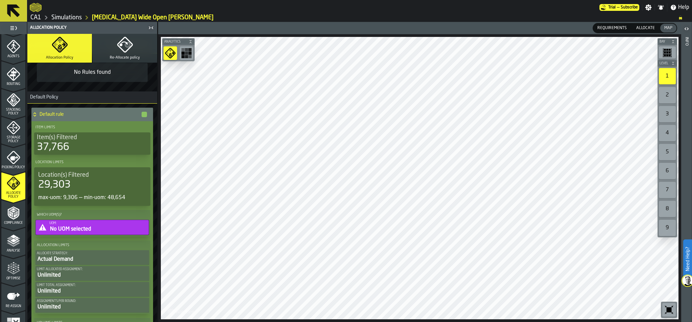
scroll to position [0, 0]
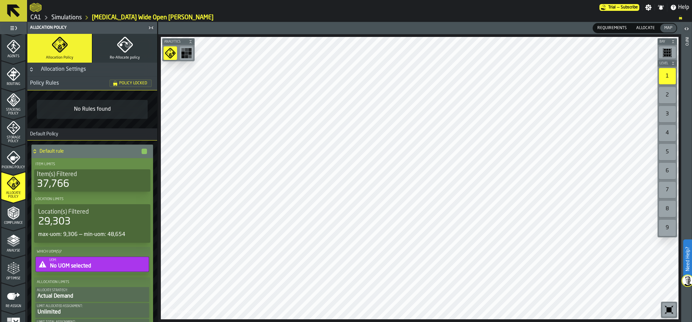
click at [11, 216] on polyline "menu Compliance" at bounding box center [12, 215] width 2 height 3
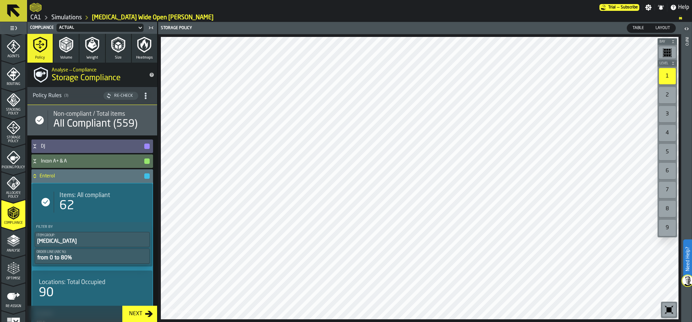
click at [7, 109] on span "Stacking Policy" at bounding box center [13, 111] width 24 height 7
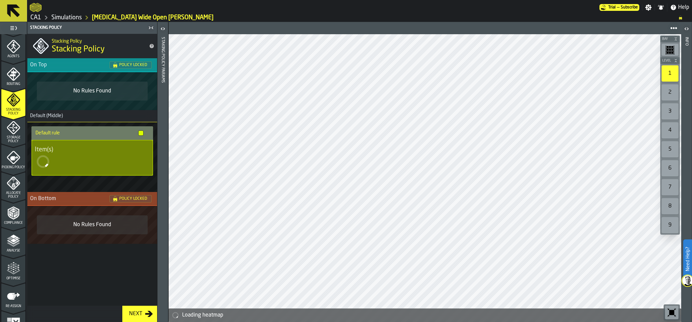
click at [13, 143] on icon "menu Storage Policy" at bounding box center [13, 144] width 24 height 6
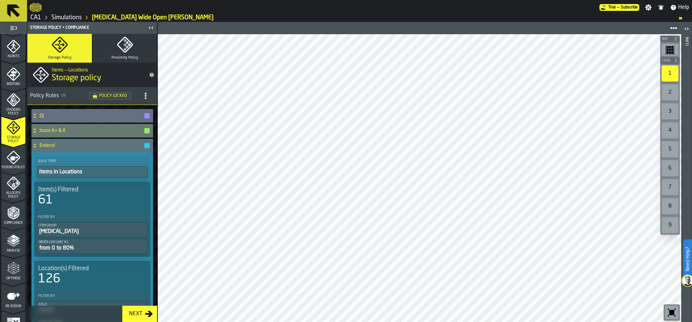
click at [106, 94] on span "Policy Locked" at bounding box center [113, 96] width 28 height 4
click at [60, 94] on div "Policy Rules ( 3 )" at bounding box center [59, 96] width 59 height 8
click at [143, 94] on icon "title-section-[object Object]" at bounding box center [145, 95] width 7 height 7
click at [61, 18] on link "Simulations" at bounding box center [66, 17] width 30 height 7
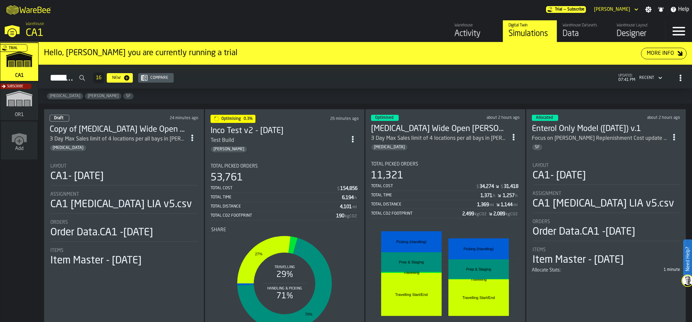
click at [298, 160] on section "Total Picked Orders 53,761 Total Cost $ 154,856 Total Time 6,194 h Total Distan…" at bounding box center [285, 249] width 149 height 183
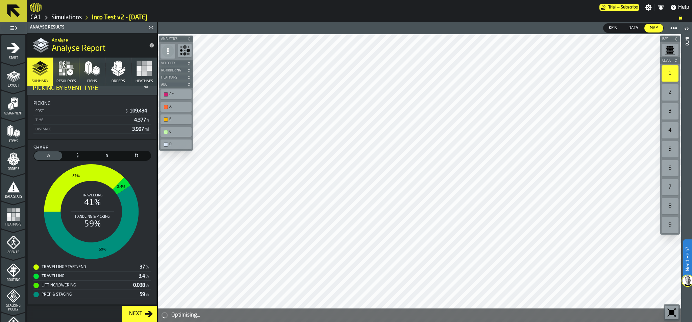
scroll to position [212, 0]
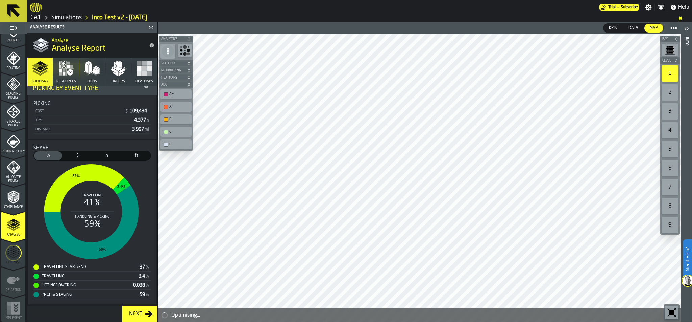
click at [11, 252] on icon "menu Optimise" at bounding box center [13, 252] width 16 height 27
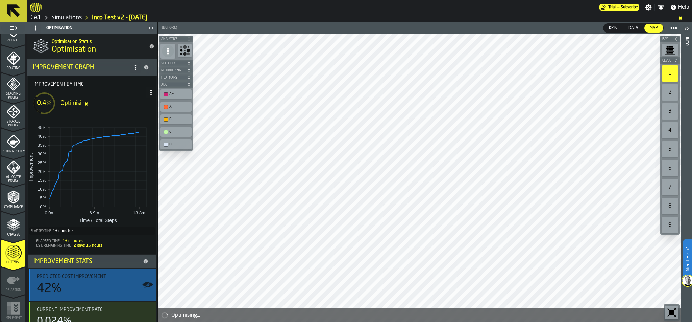
scroll to position [79, 0]
